Goal: Navigation & Orientation: Find specific page/section

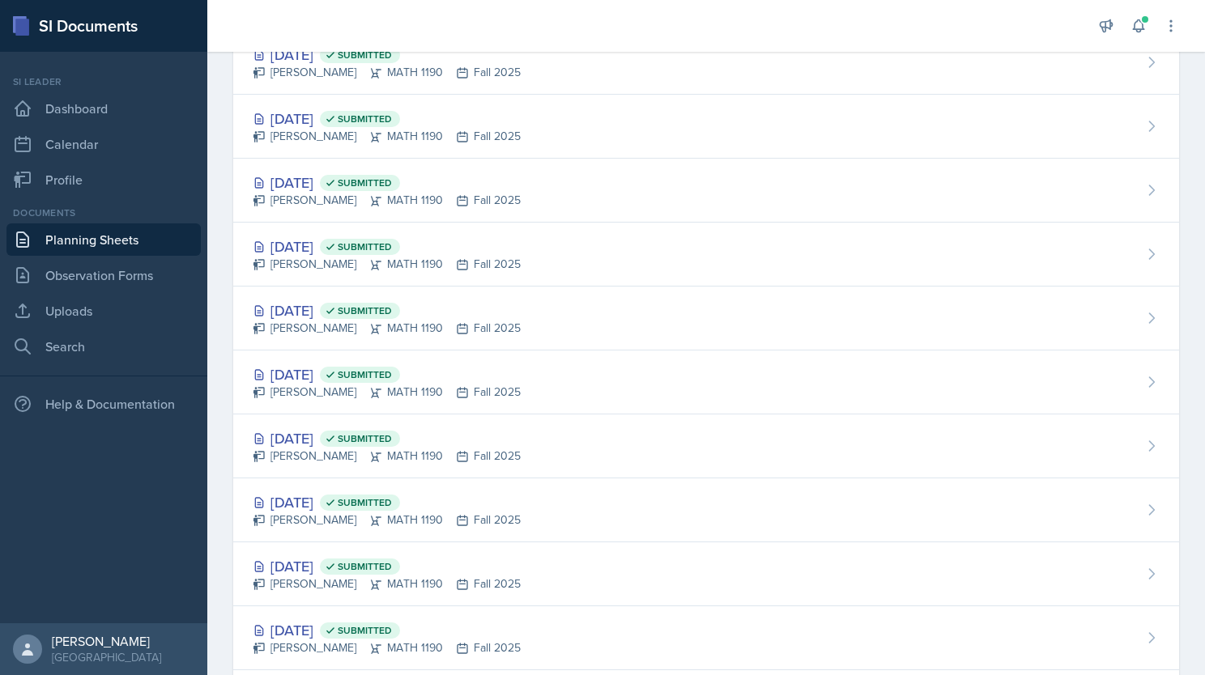
scroll to position [28, 0]
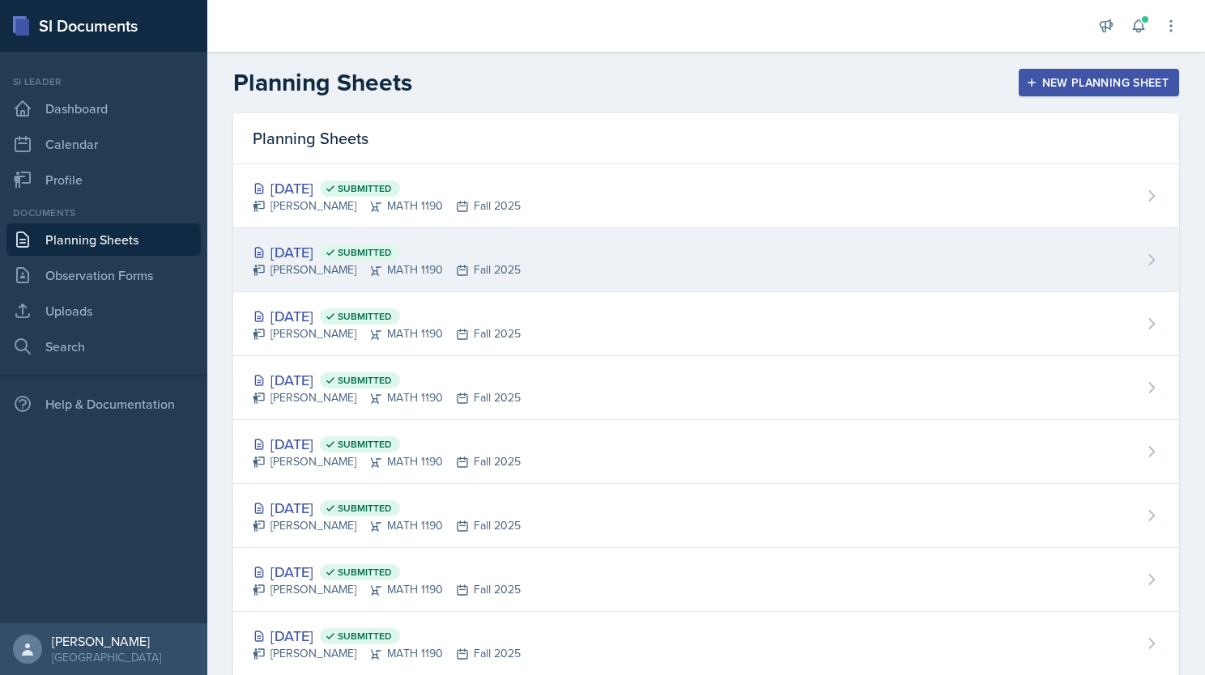
click at [489, 248] on div "[DATE] Submitted" at bounding box center [387, 252] width 268 height 22
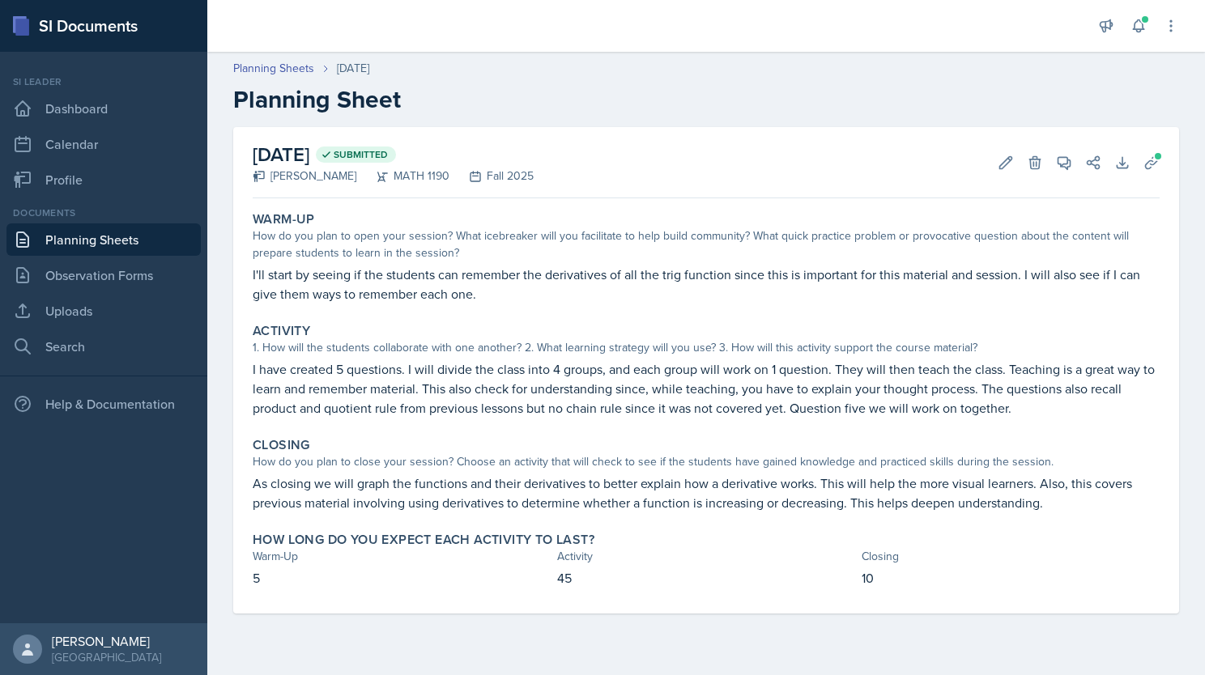
click at [123, 238] on link "Planning Sheets" at bounding box center [103, 239] width 194 height 32
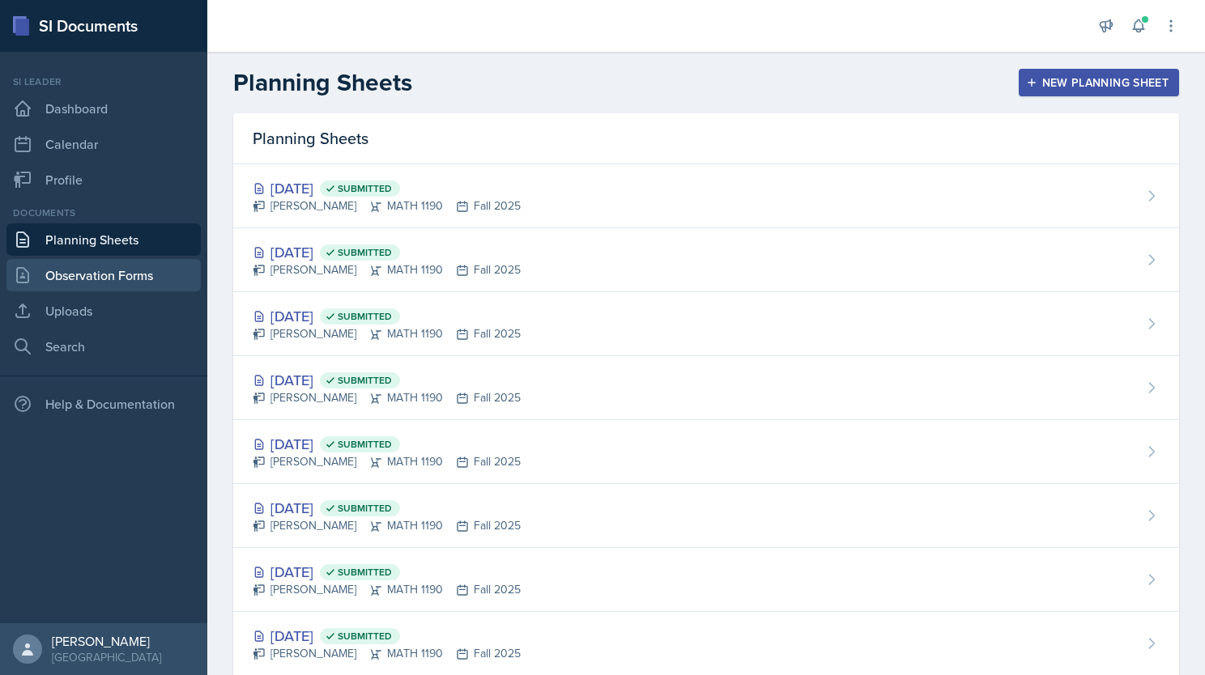
click at [126, 274] on link "Observation Forms" at bounding box center [103, 275] width 194 height 32
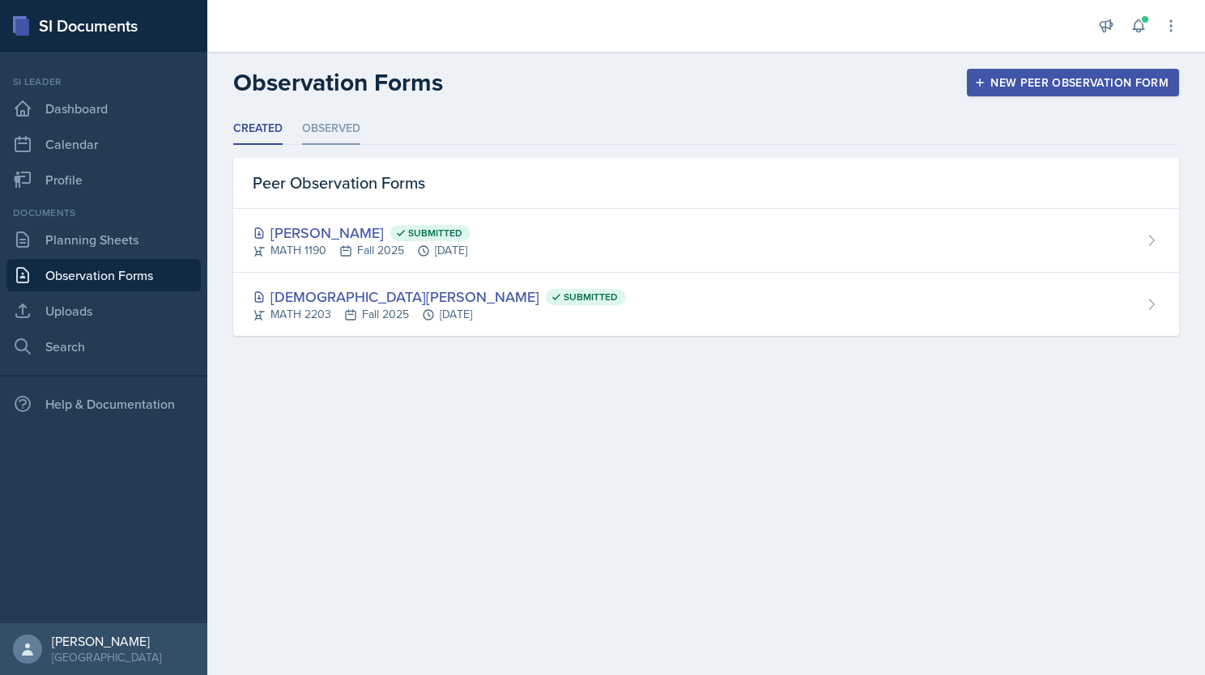
click at [310, 134] on li "Observed" at bounding box center [331, 129] width 58 height 32
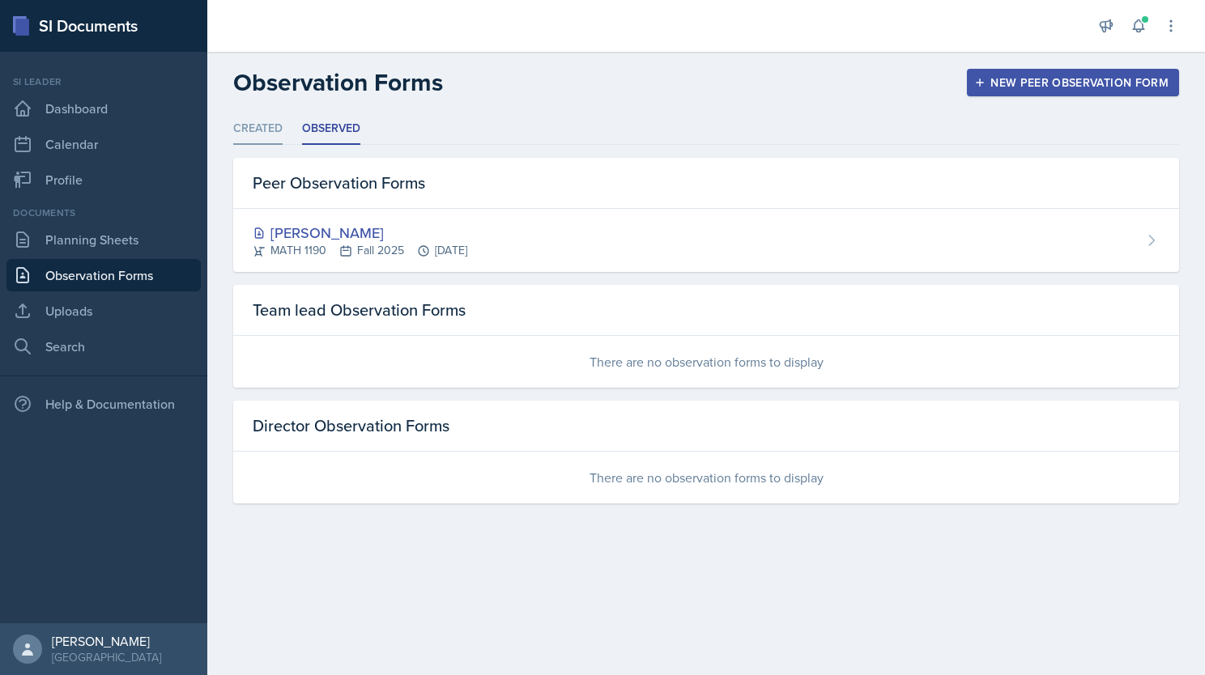
click at [261, 133] on li "Created" at bounding box center [257, 129] width 49 height 32
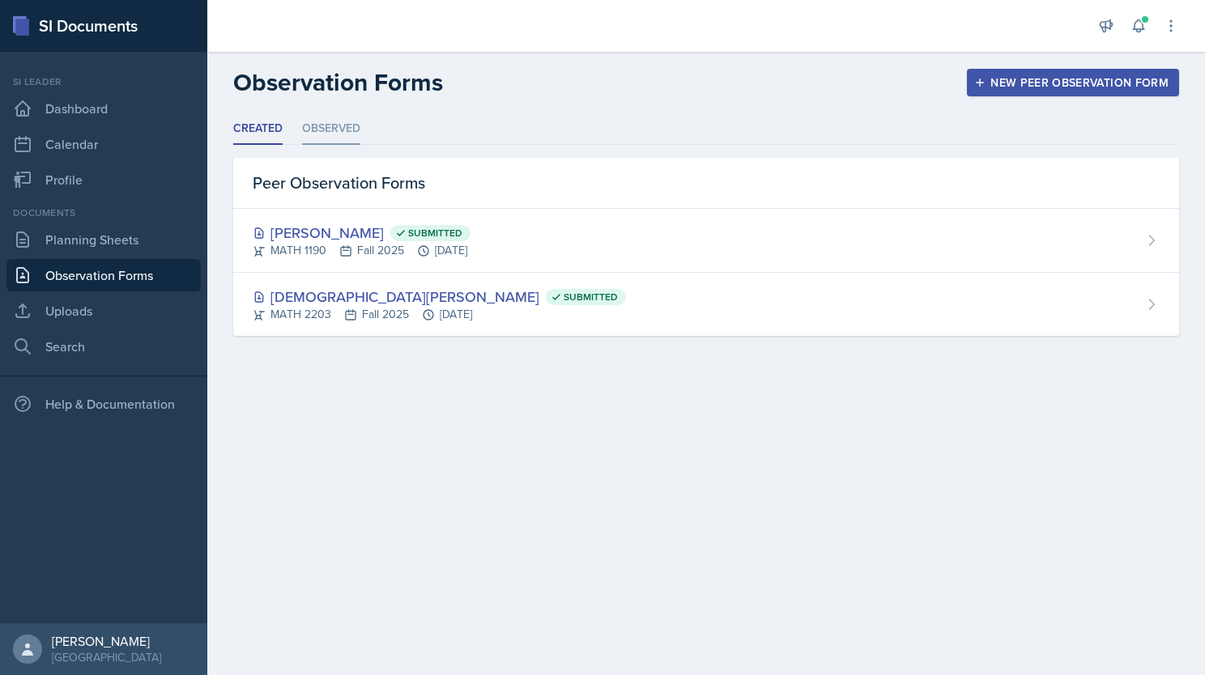
click at [322, 134] on li "Observed" at bounding box center [331, 129] width 58 height 32
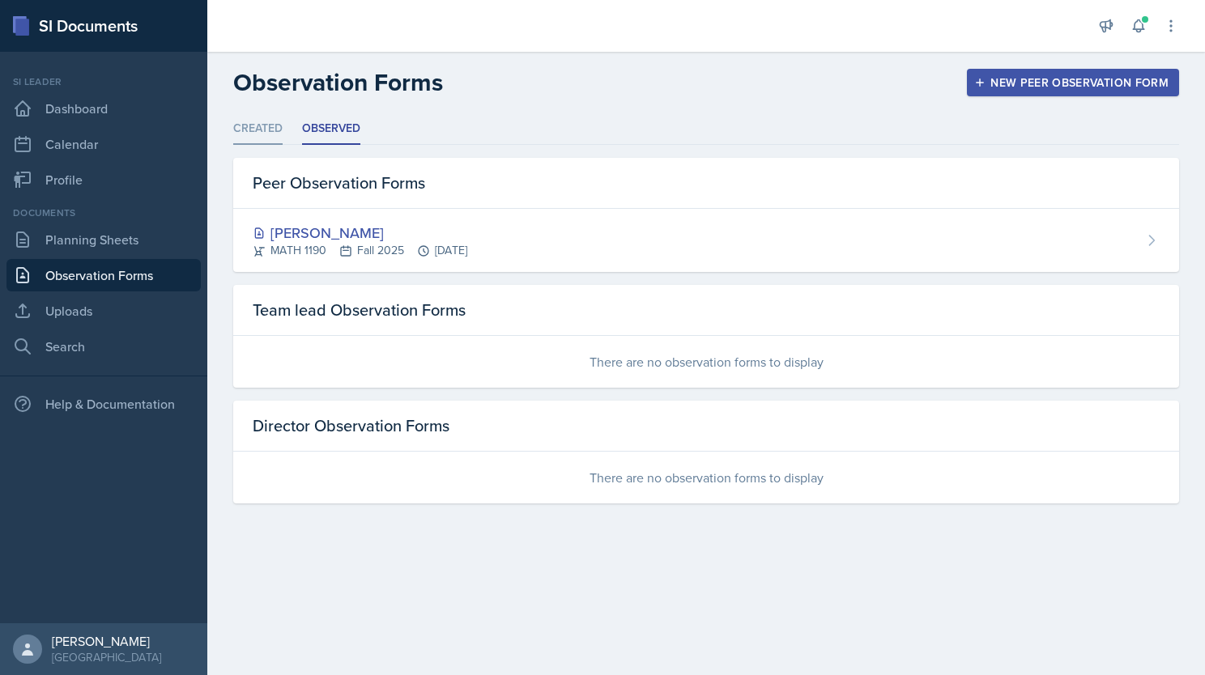
click at [267, 132] on li "Created" at bounding box center [257, 129] width 49 height 32
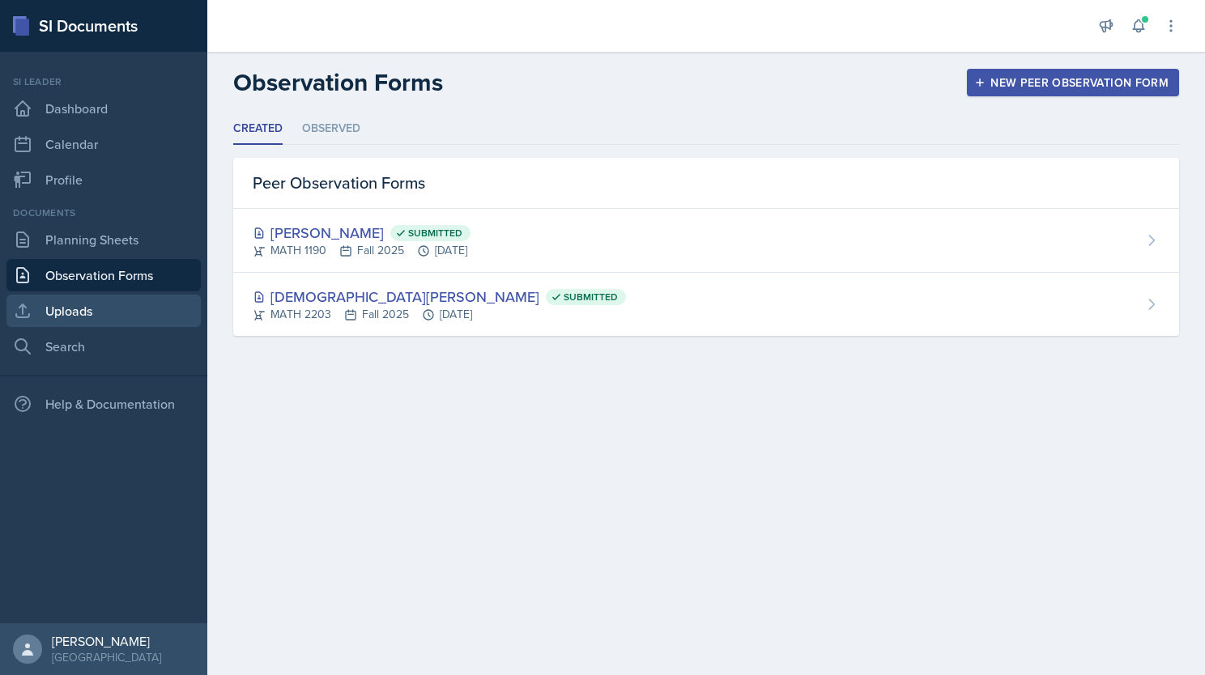
click at [71, 316] on link "Uploads" at bounding box center [103, 311] width 194 height 32
